Goal: Browse casually

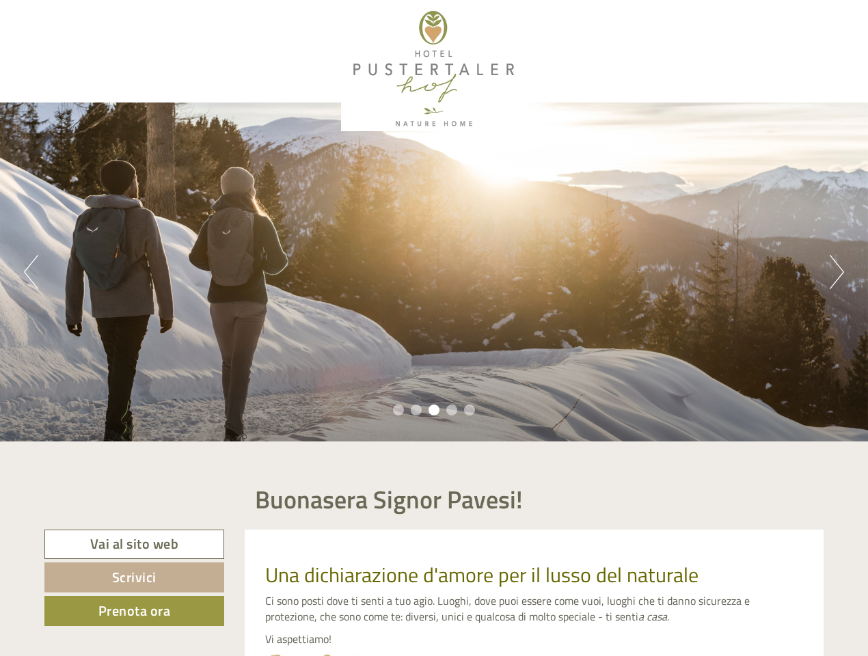
click at [434, 328] on div "Previous Next 1 2 3 4 5" at bounding box center [434, 272] width 868 height 339
click at [31, 272] on button "Previous" at bounding box center [31, 272] width 14 height 34
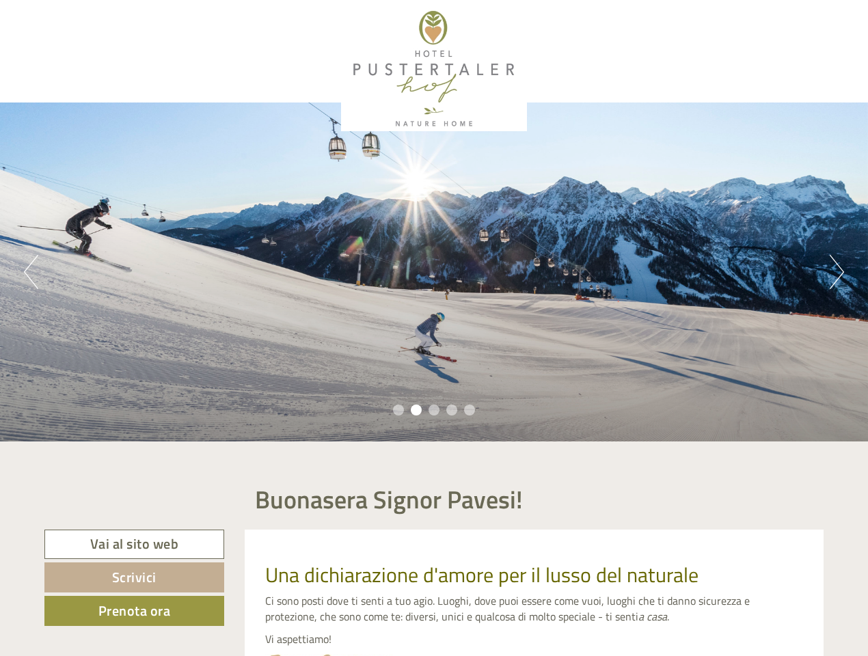
click at [434, 272] on div "Previous Next 1 2 3 4 5" at bounding box center [434, 272] width 868 height 339
click at [837, 272] on button "Next" at bounding box center [837, 272] width 14 height 34
click at [399, 410] on li "1" at bounding box center [398, 410] width 11 height 11
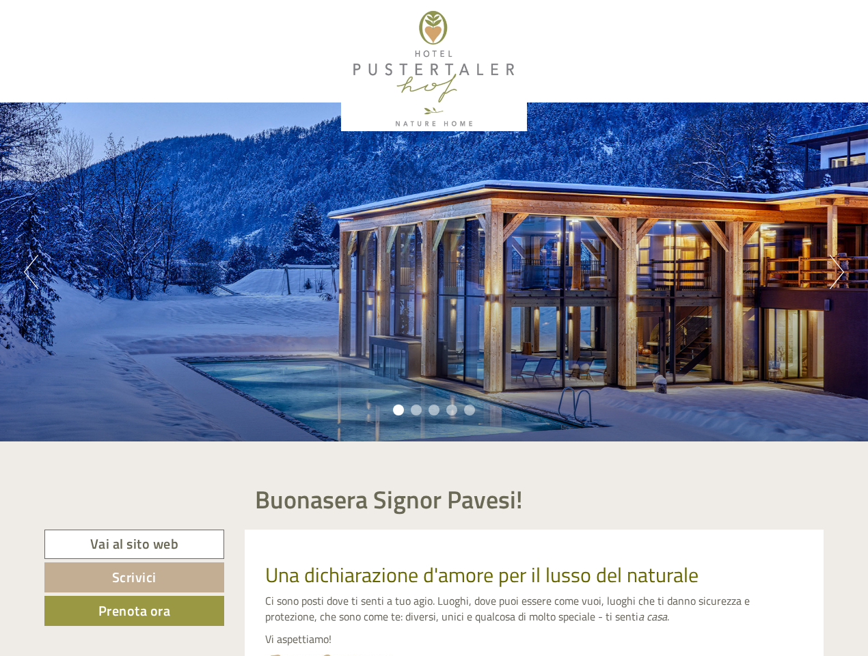
click at [416, 410] on li "2" at bounding box center [416, 410] width 11 height 11
click at [434, 410] on li "3" at bounding box center [434, 410] width 11 height 11
click at [452, 410] on li "4" at bounding box center [451, 410] width 11 height 11
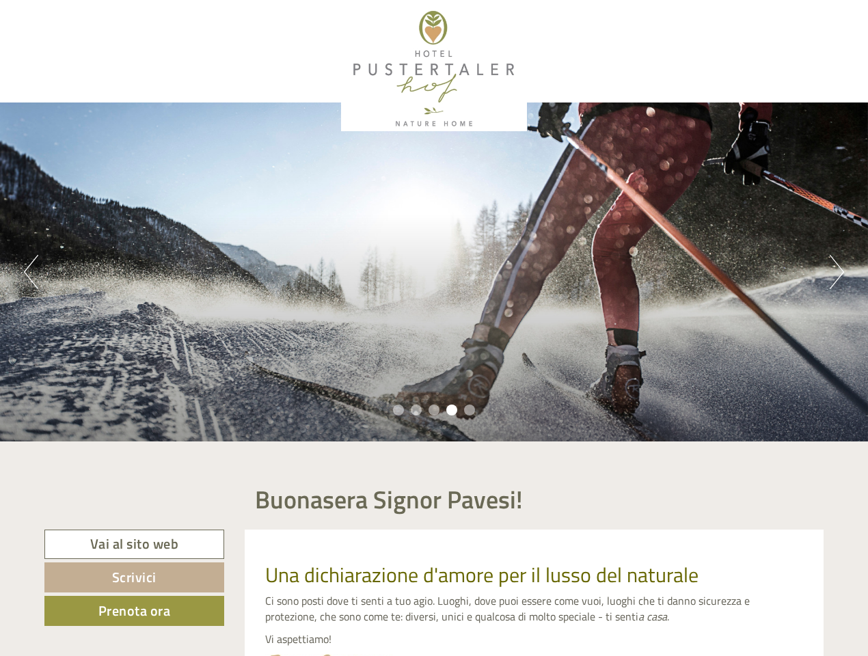
click at [470, 410] on li "5" at bounding box center [469, 410] width 11 height 11
